Goal: Information Seeking & Learning: Learn about a topic

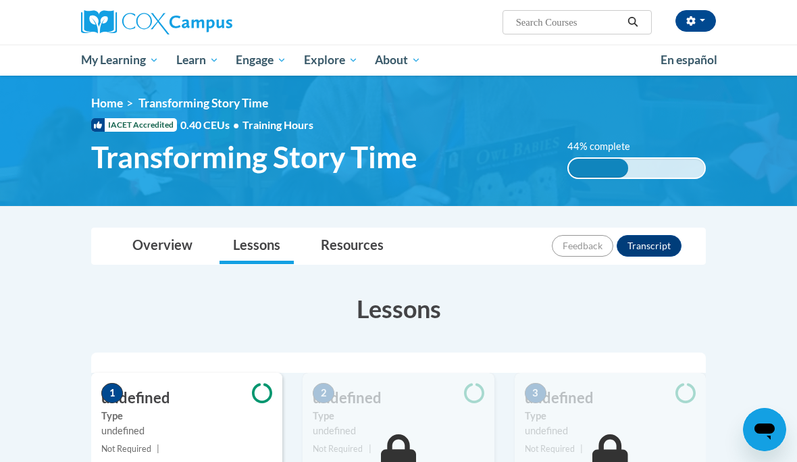
click at [0, 0] on link "My Course Progress" at bounding box center [0, 0] width 0 height 0
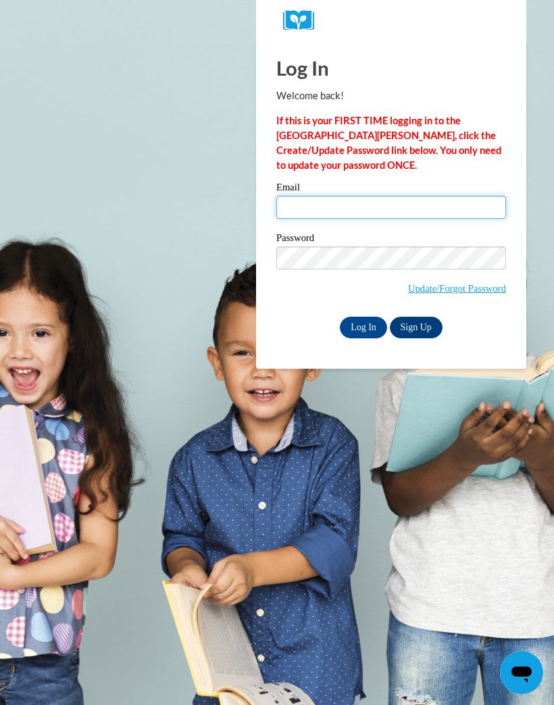
type input "BHubbard567@gmail.com"
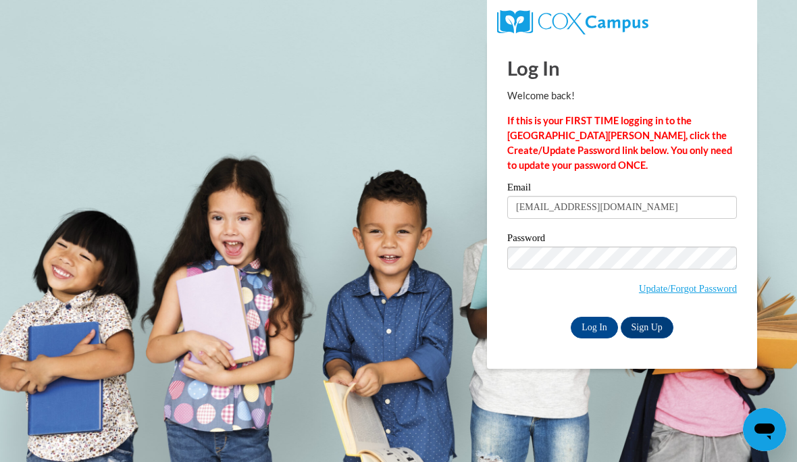
click at [658, 336] on link "Sign Up" at bounding box center [647, 328] width 53 height 22
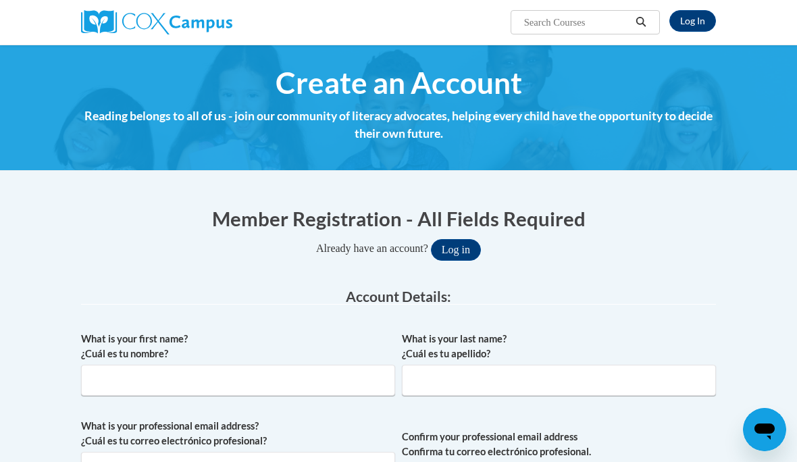
click at [698, 14] on link "Log In" at bounding box center [692, 21] width 47 height 22
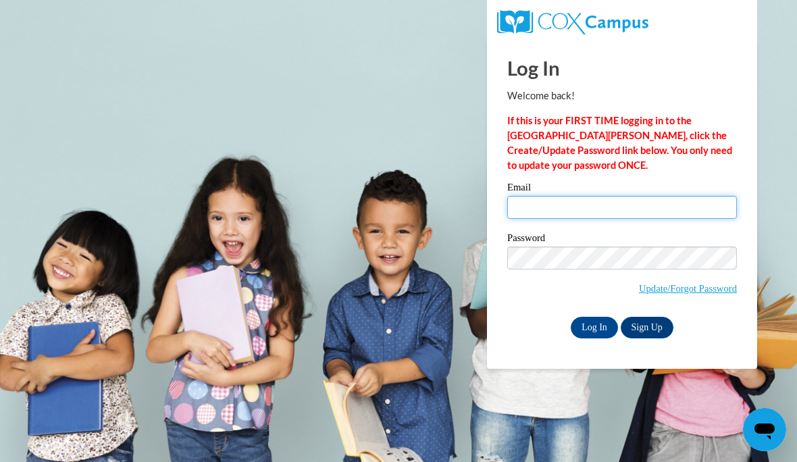
click at [591, 199] on input "Email" at bounding box center [622, 207] width 230 height 23
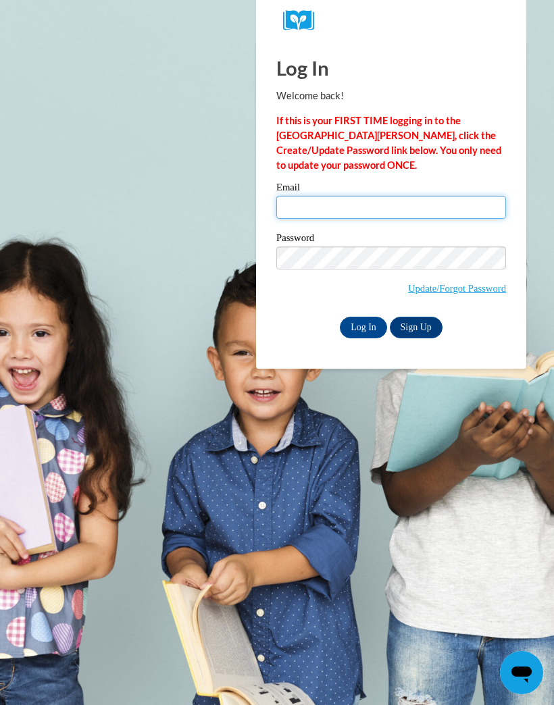
type input "[EMAIL_ADDRESS][DOMAIN_NAME]"
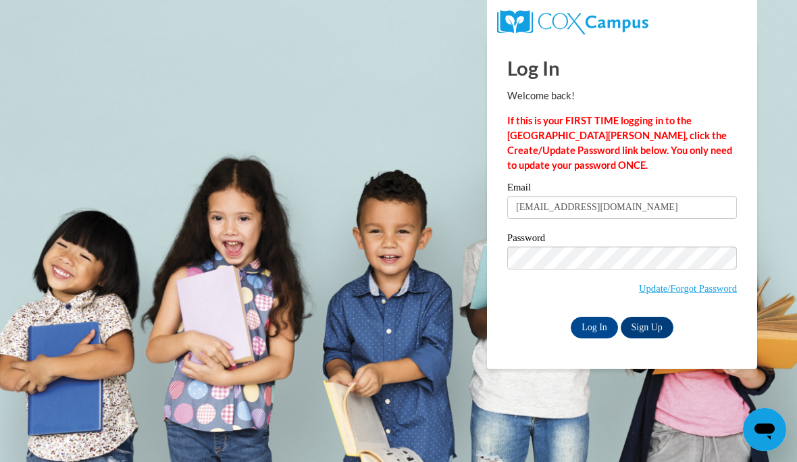
click at [599, 327] on input "Log In" at bounding box center [594, 328] width 47 height 22
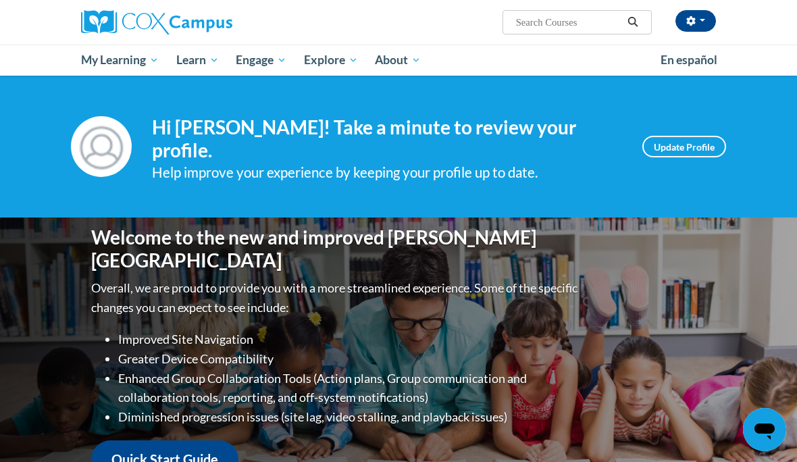
click at [0, 0] on span "My Course Progress" at bounding box center [0, 0] width 0 height 0
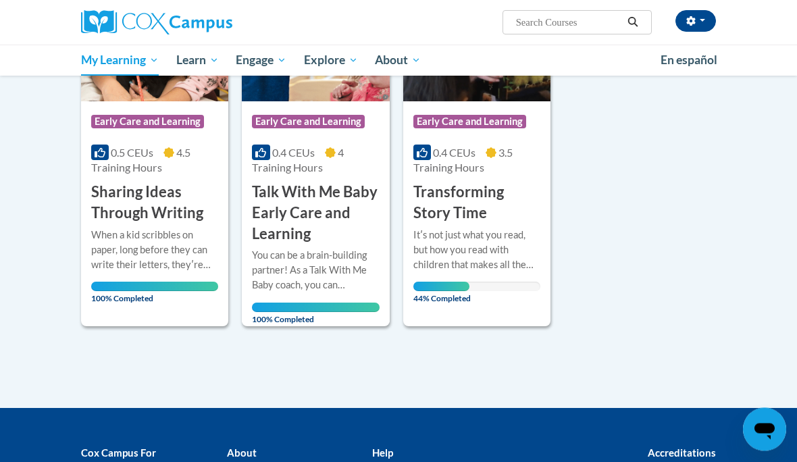
scroll to position [269, 0]
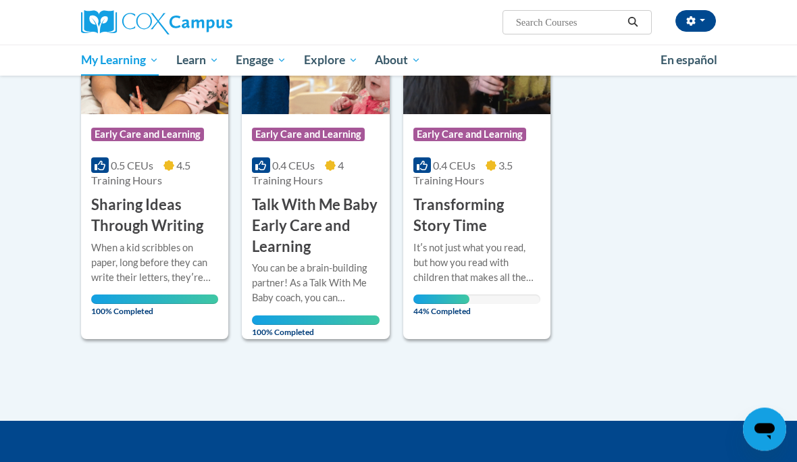
click at [488, 256] on div "Itʹs not just what you read, but how you read with children that makes all the …" at bounding box center [476, 263] width 127 height 45
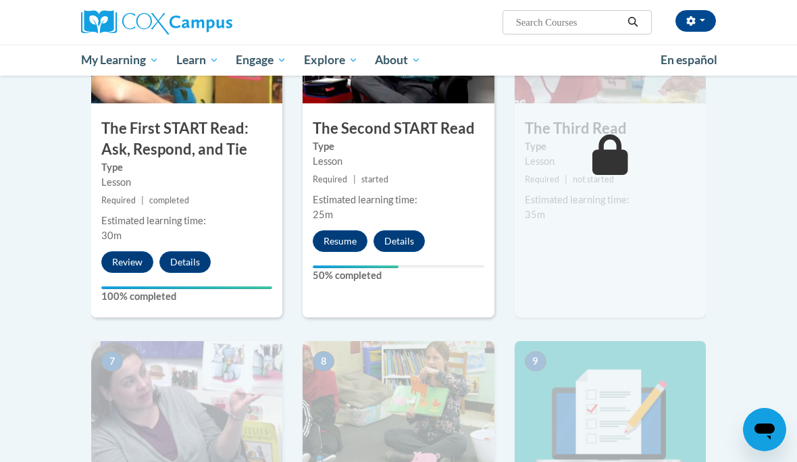
scroll to position [768, 0]
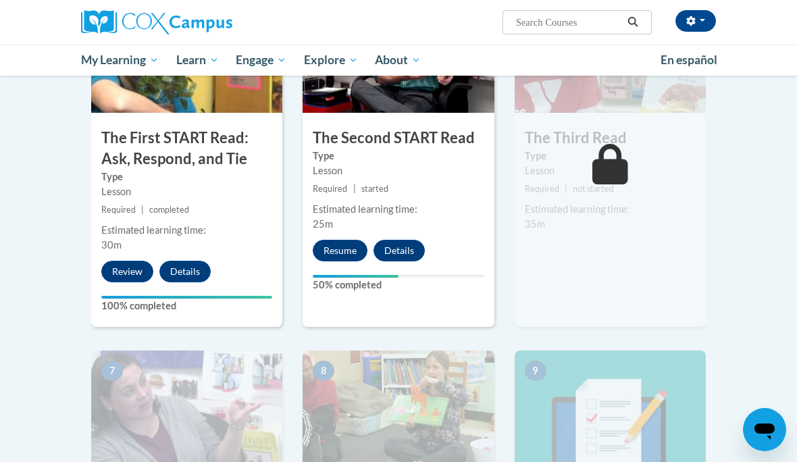
click at [359, 249] on button "Resume" at bounding box center [340, 251] width 55 height 22
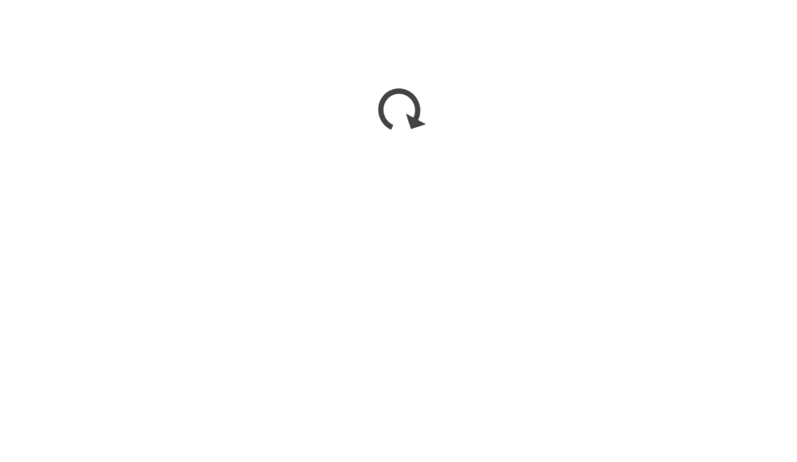
scroll to position [742, 0]
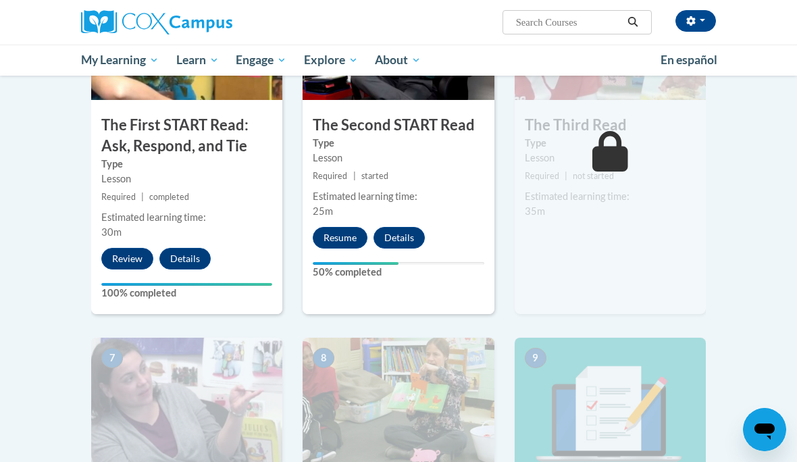
scroll to position [780, 0]
click at [346, 247] on button "Resume" at bounding box center [340, 239] width 55 height 22
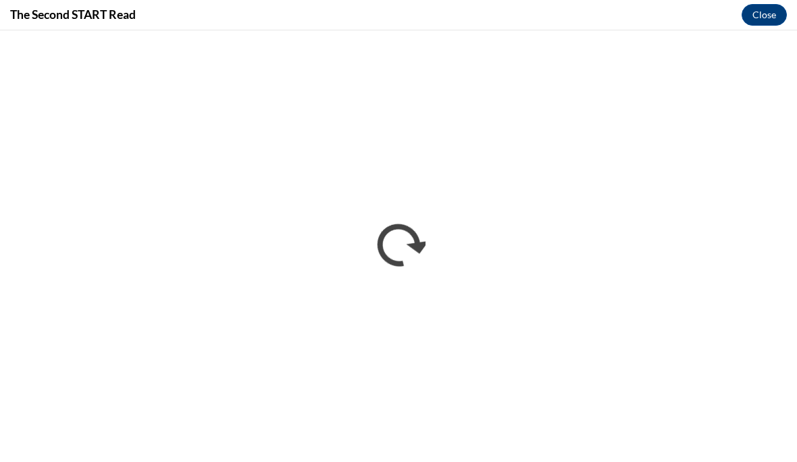
scroll to position [0, 0]
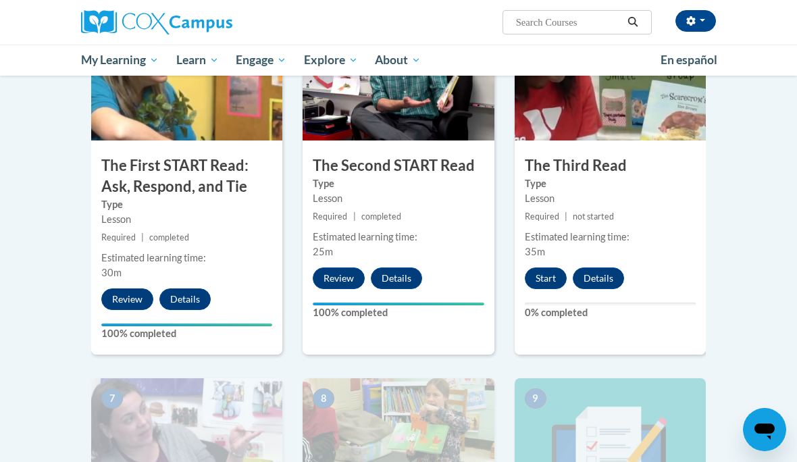
scroll to position [708, 0]
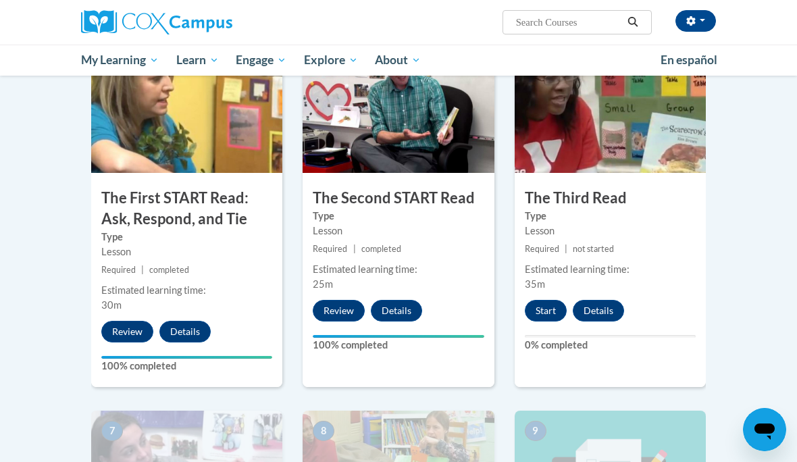
click at [559, 309] on button "Start" at bounding box center [546, 311] width 42 height 22
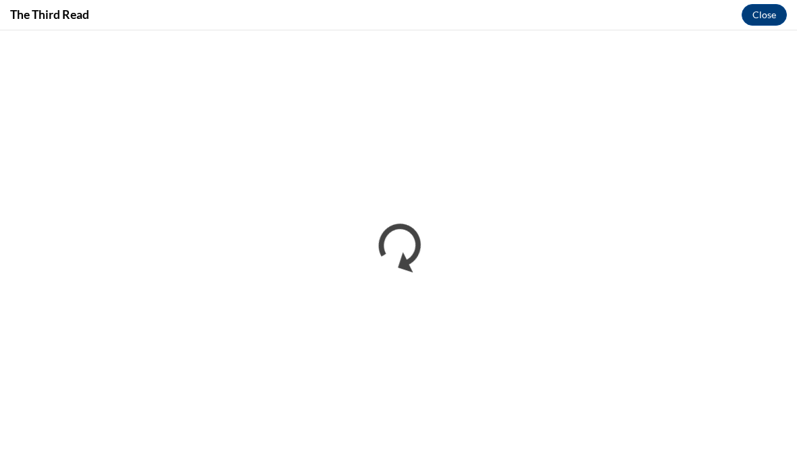
scroll to position [0, 0]
click at [70, 28] on div "The Third Read Close" at bounding box center [398, 15] width 797 height 30
